Goal: Register for event/course

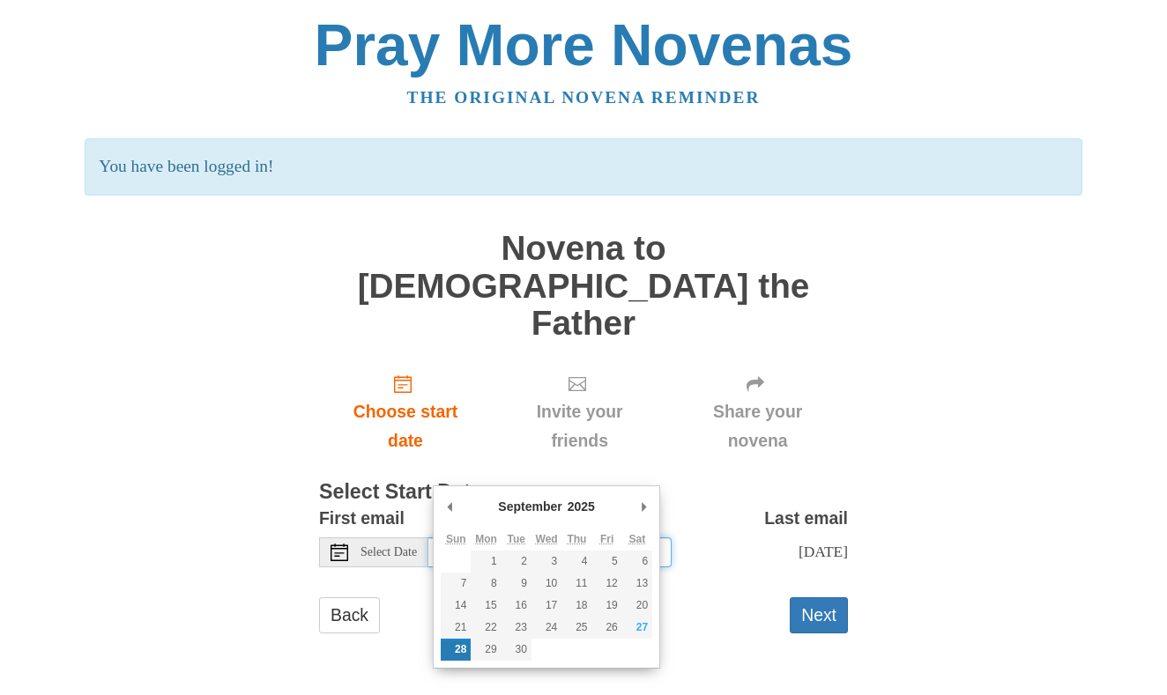
click at [593, 538] on input "Sunday, September 28th" at bounding box center [549, 553] width 243 height 30
type input "Saturday, September 27th"
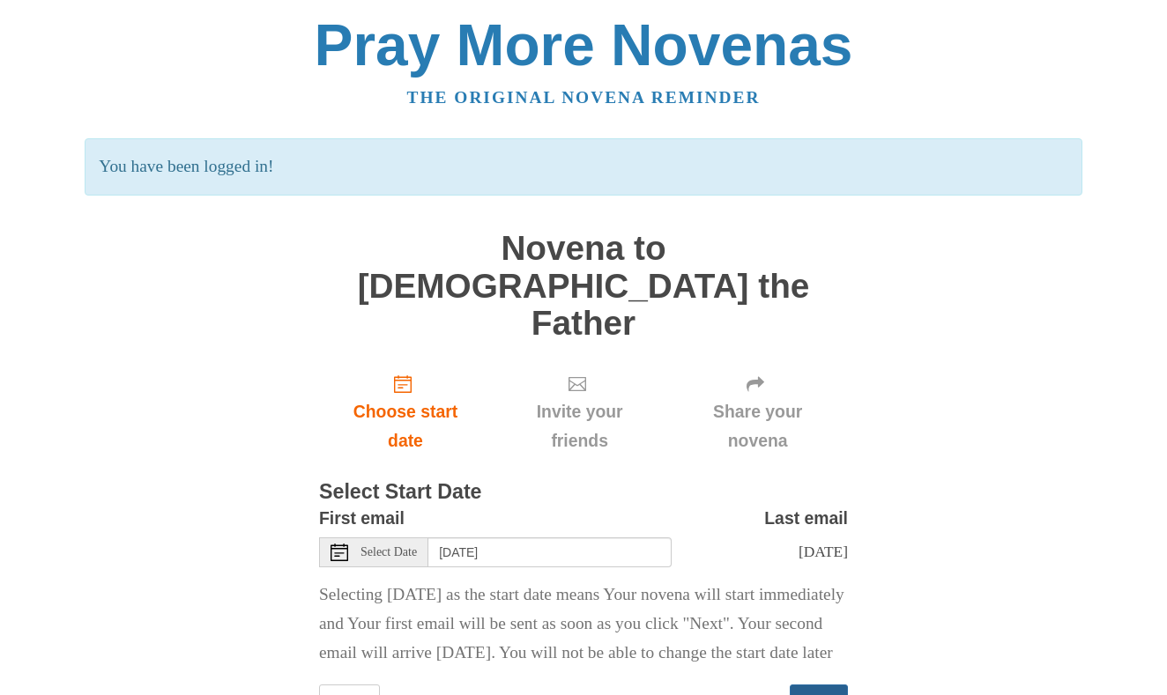
click at [827, 685] on button "Next" at bounding box center [819, 703] width 58 height 36
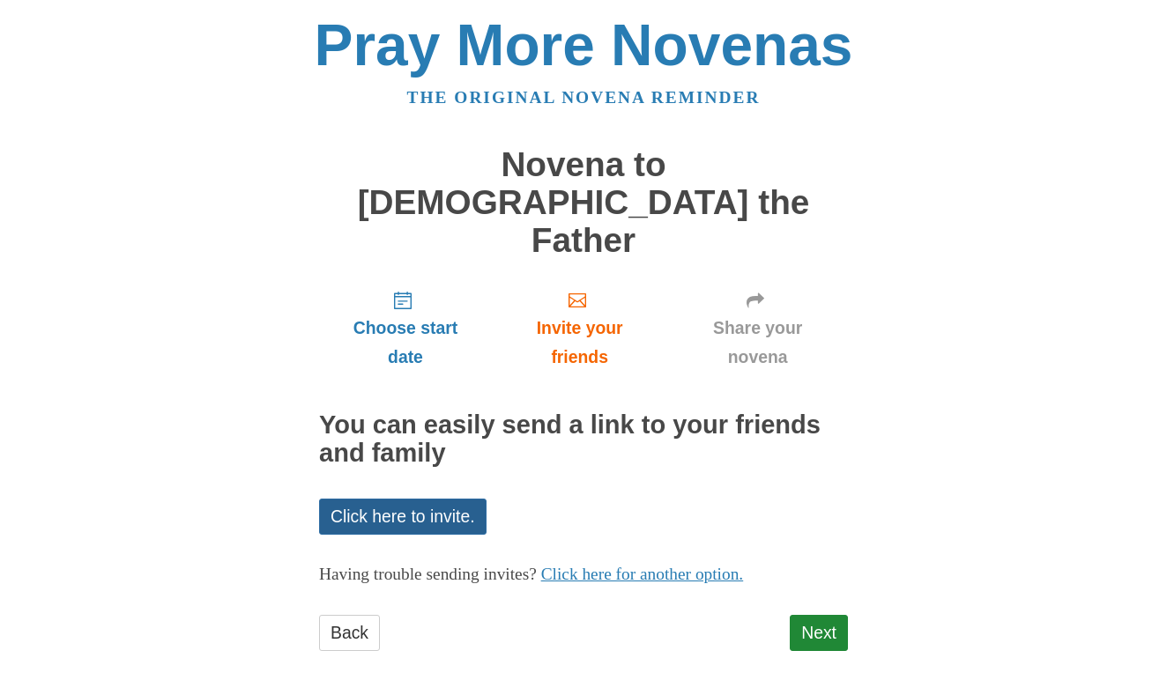
click at [433, 499] on link "Click here to invite." at bounding box center [402, 517] width 167 height 36
click at [656, 565] on link "Click here for another option." at bounding box center [642, 574] width 203 height 19
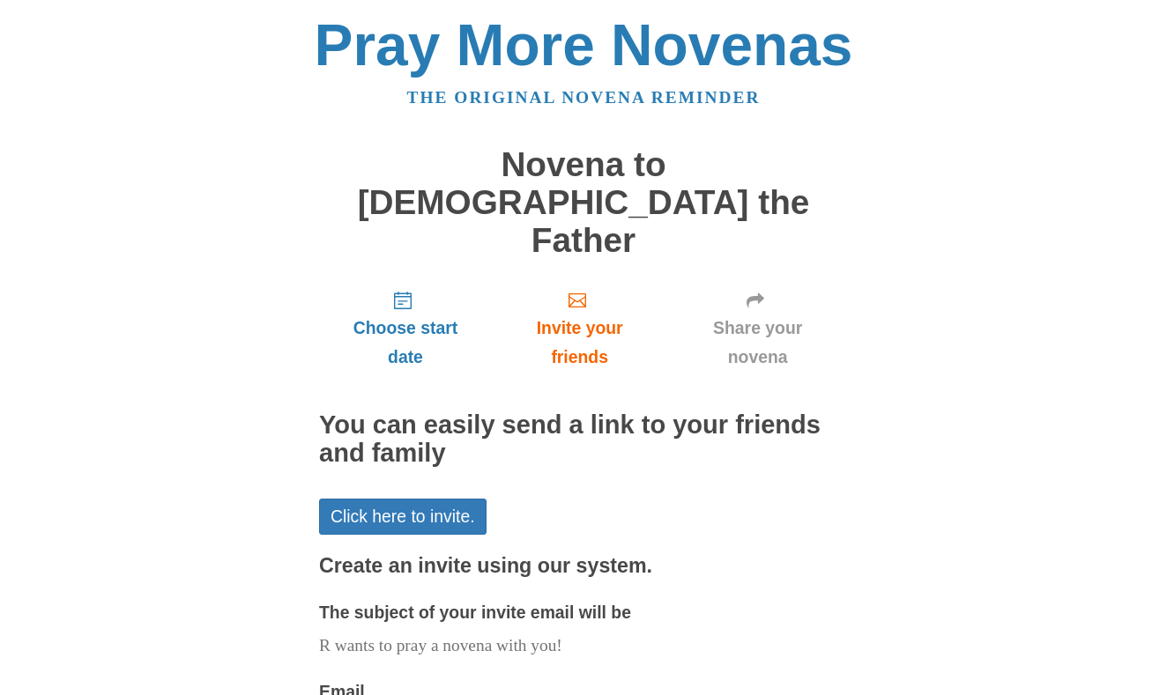
click at [656, 598] on div "The subject of your invite email will be R wants to pray a novena with you!" at bounding box center [583, 629] width 529 height 63
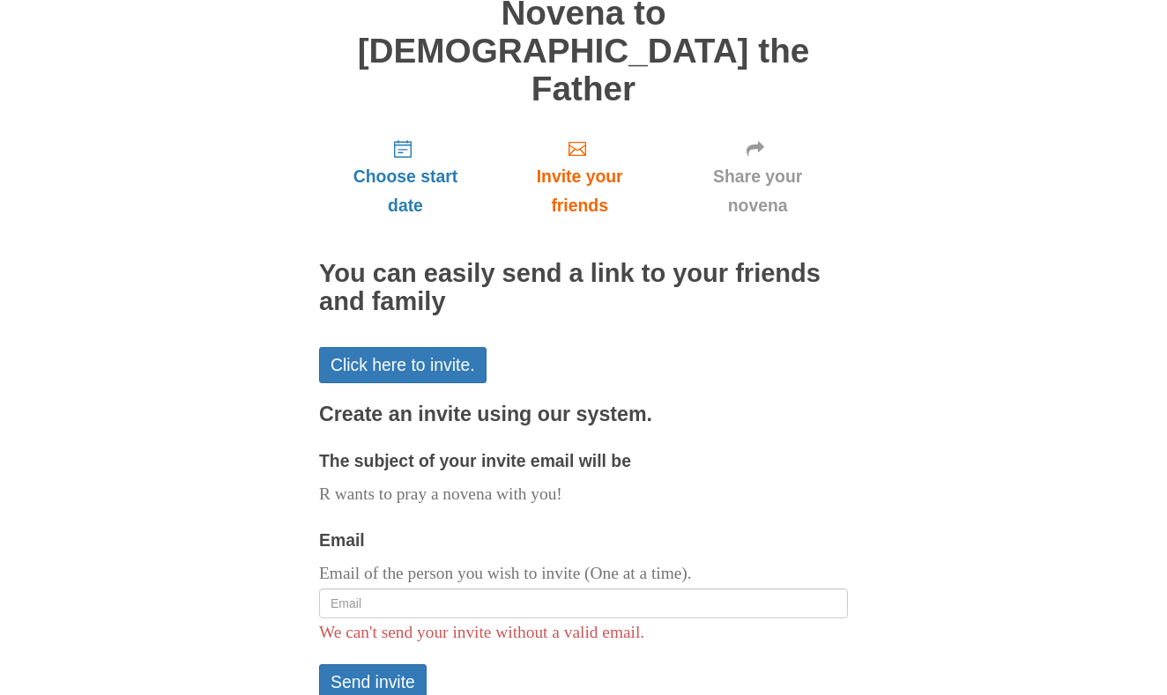
scroll to position [156, 0]
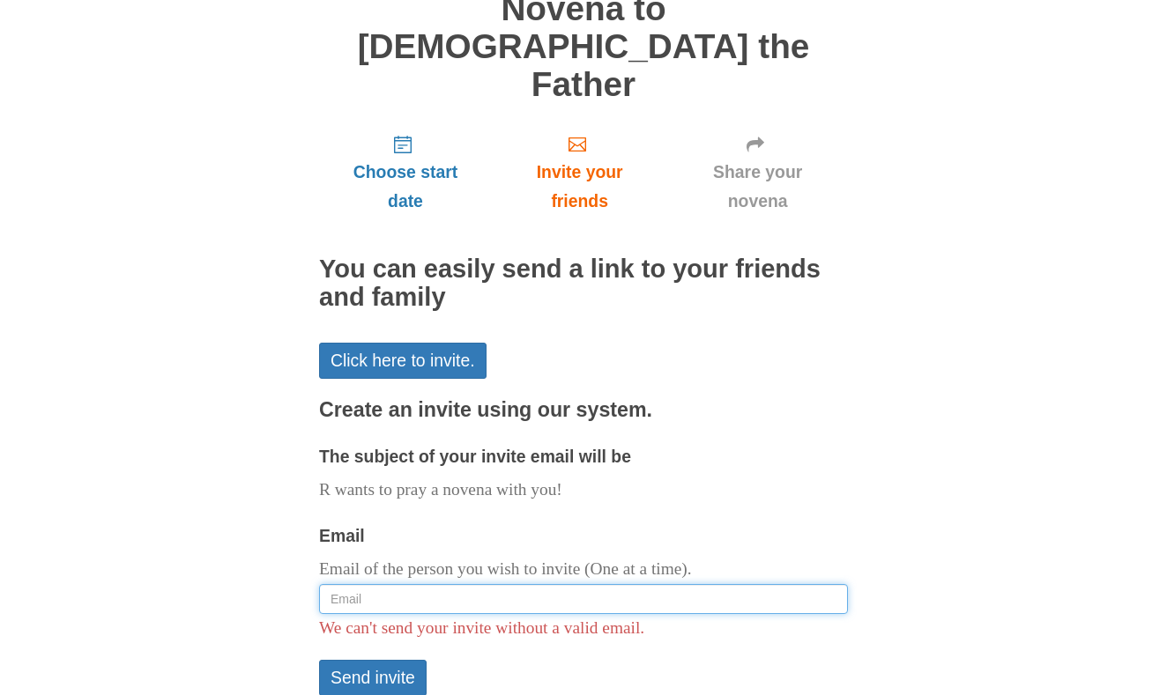
click at [511, 584] on input "Email" at bounding box center [583, 599] width 529 height 30
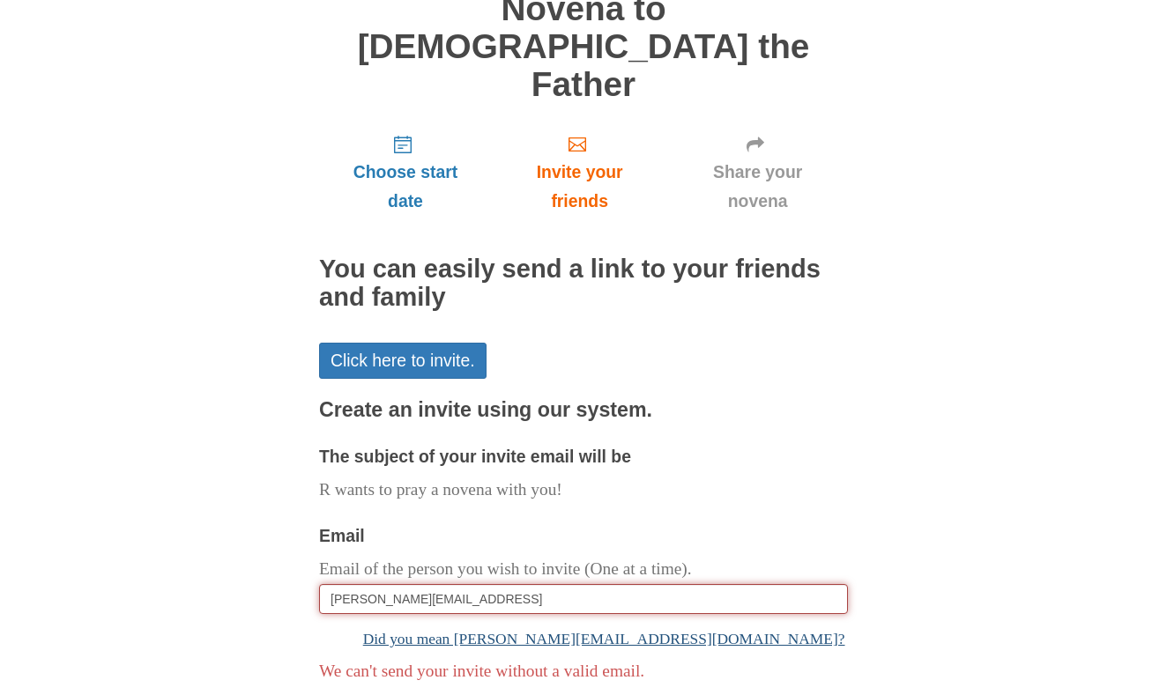
click at [687, 622] on link "Did you mean [PERSON_NAME][EMAIL_ADDRESS][DOMAIN_NAME]?" at bounding box center [583, 639] width 529 height 35
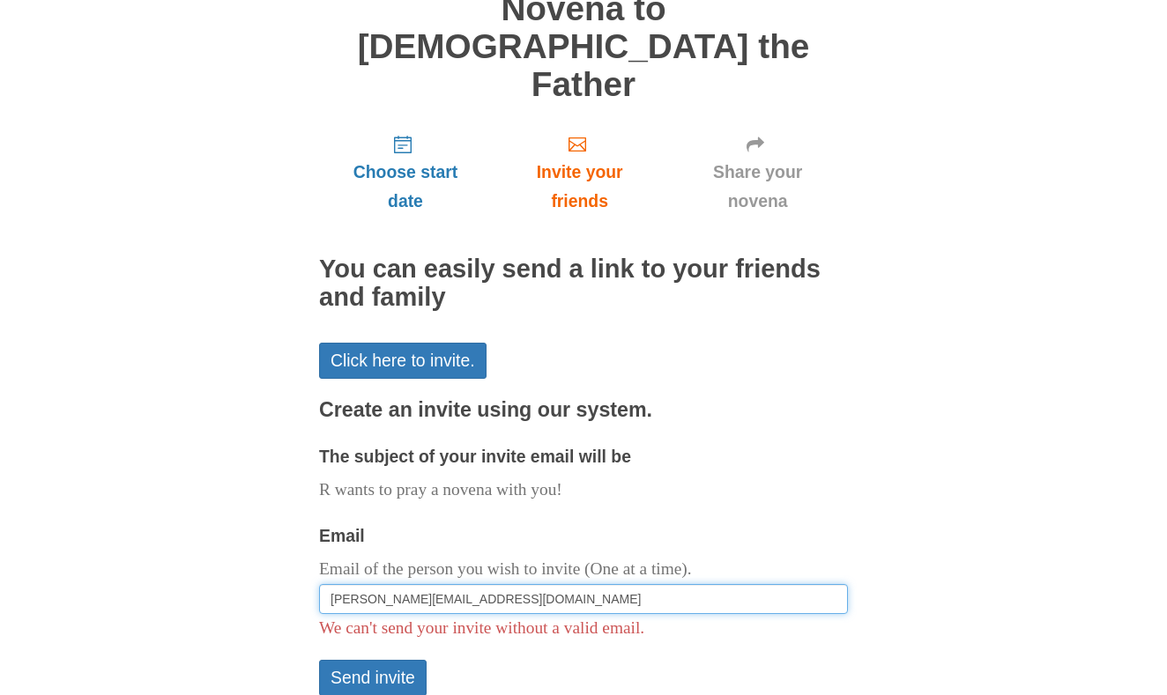
click at [641, 584] on input "[PERSON_NAME][EMAIL_ADDRESS][DOMAIN_NAME]" at bounding box center [583, 599] width 529 height 30
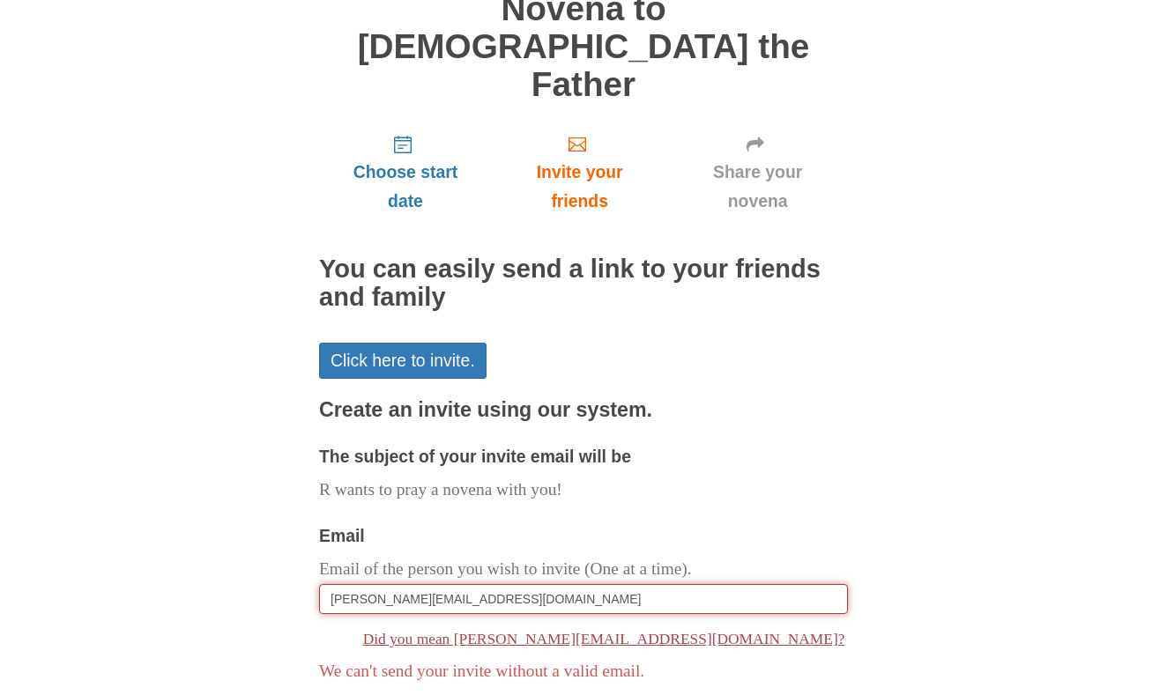
type input "[PERSON_NAME][EMAIL_ADDRESS][DOMAIN_NAME]"
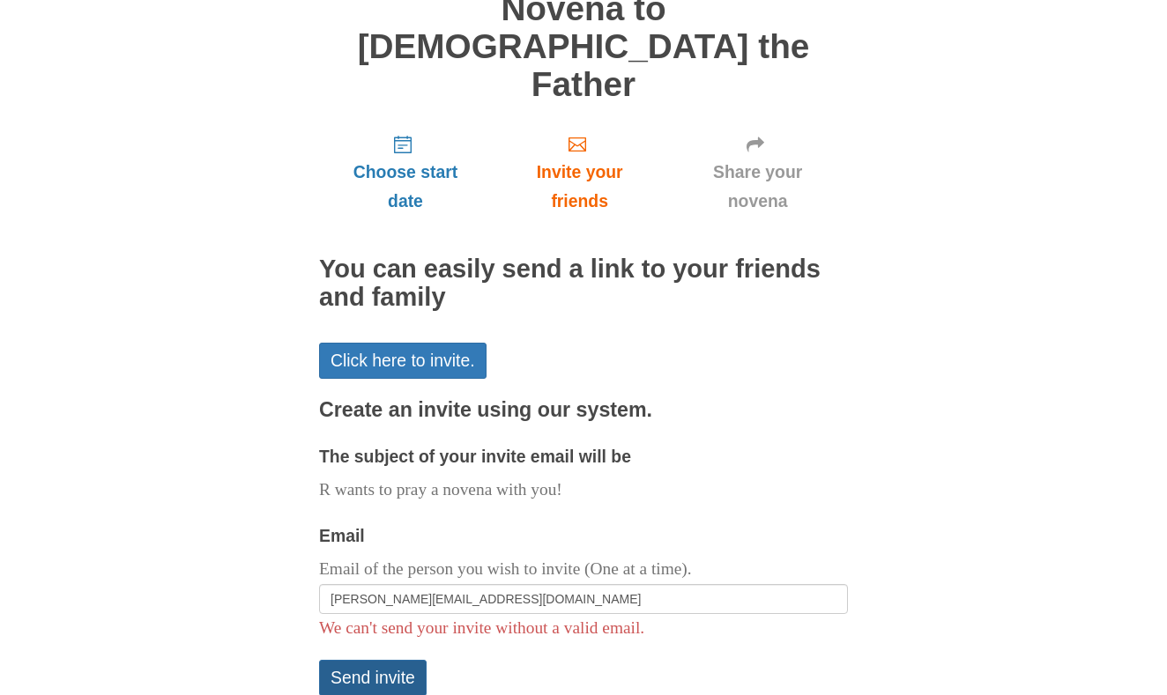
click at [397, 660] on button "Send invite" at bounding box center [373, 678] width 108 height 36
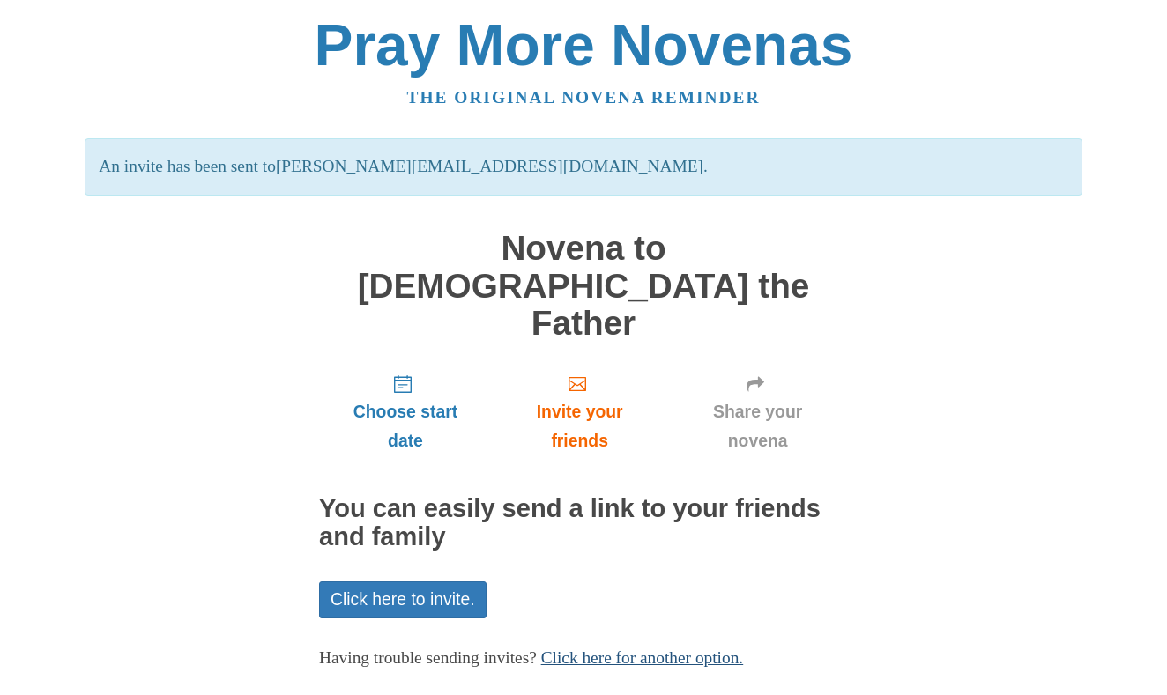
click at [639, 649] on link "Click here for another option." at bounding box center [642, 658] width 203 height 19
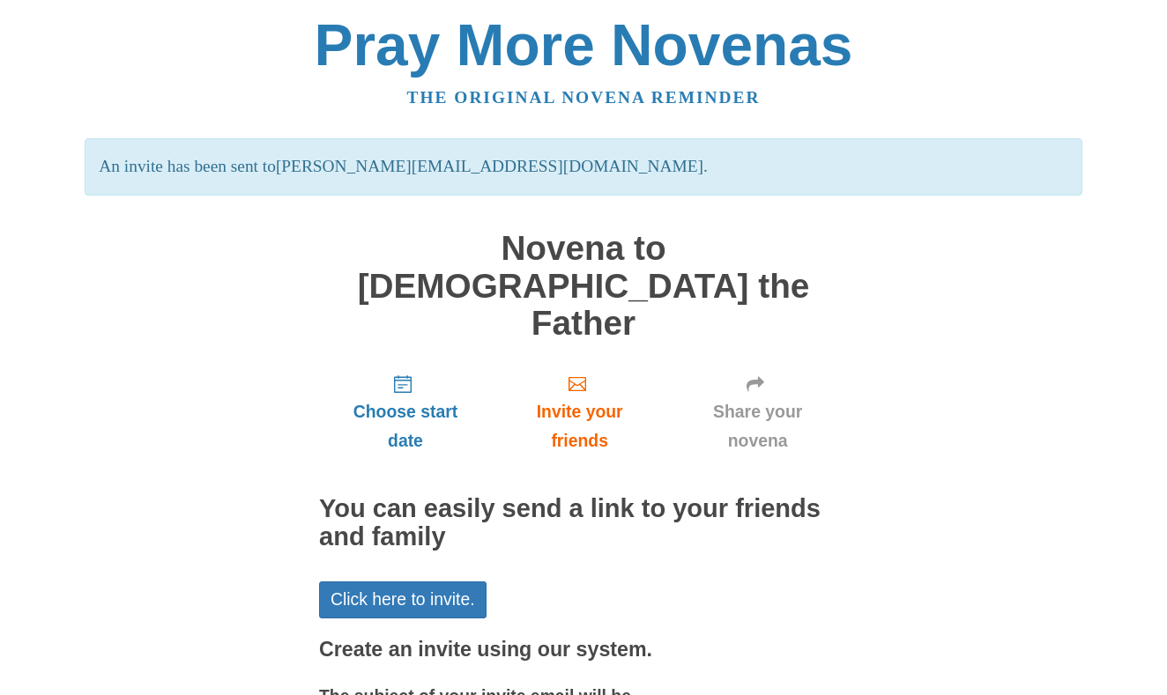
click at [682, 639] on h3 "Create an invite using our system." at bounding box center [583, 650] width 529 height 23
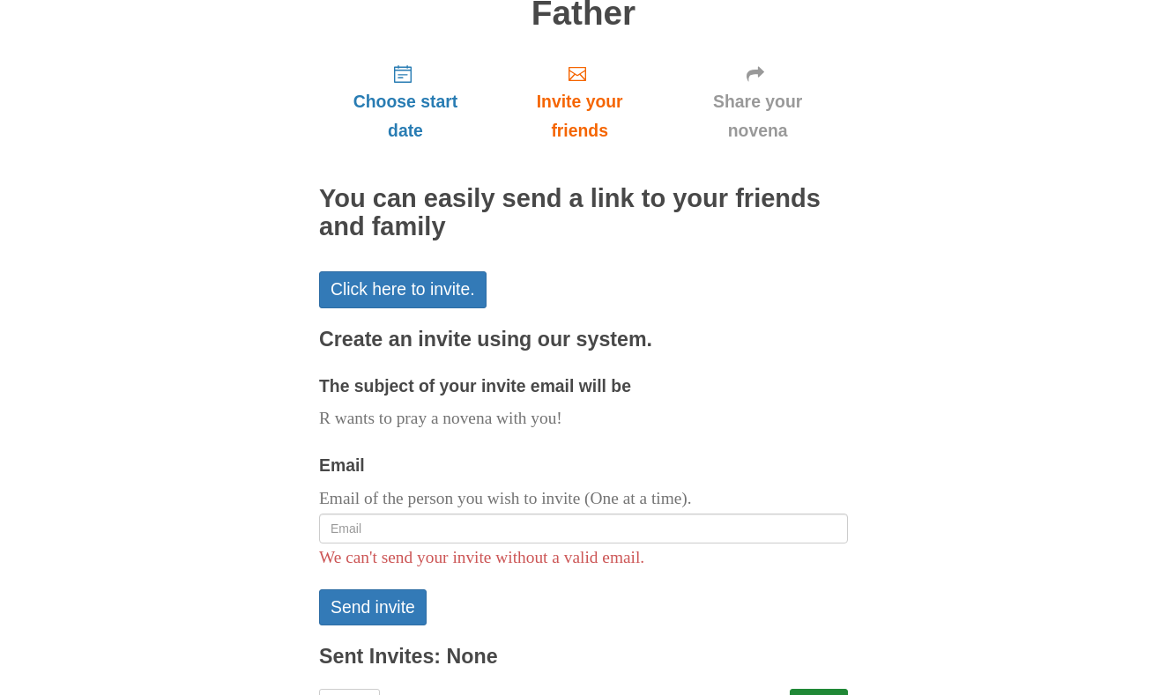
scroll to position [304, 0]
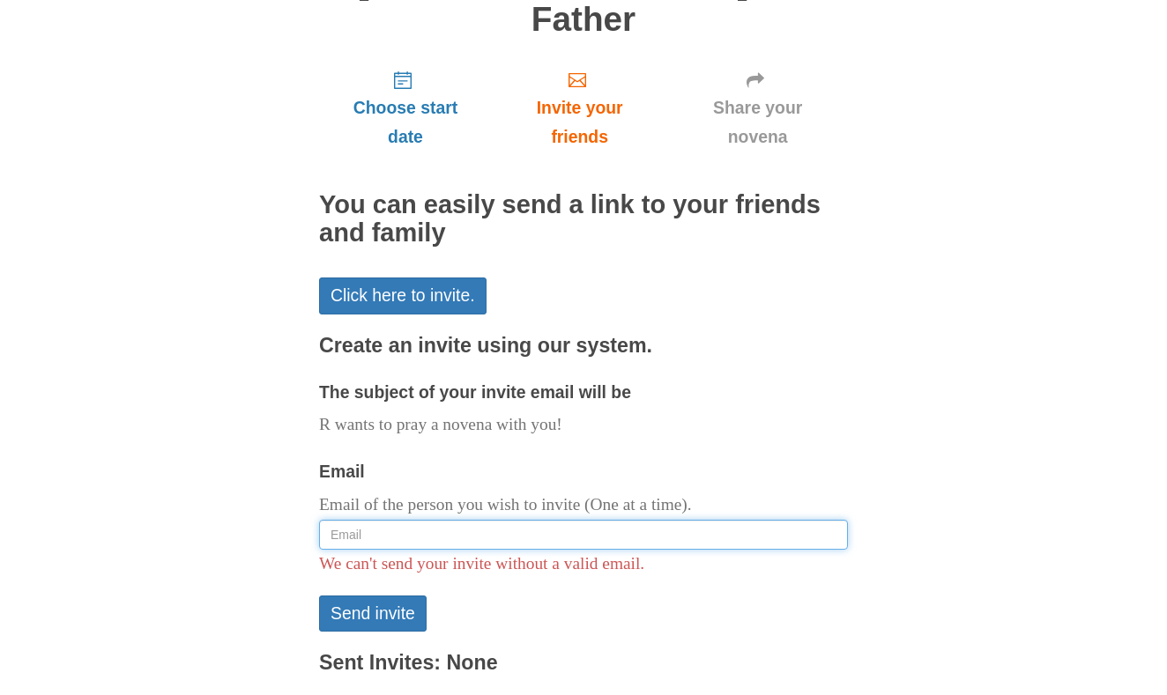
click at [416, 520] on input "Email" at bounding box center [583, 535] width 529 height 30
type input "milyjac"
